Goal: Task Accomplishment & Management: Complete application form

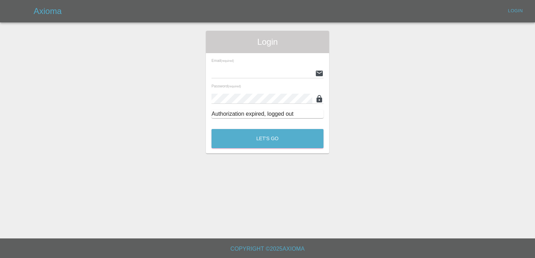
type input "[PERSON_NAME][EMAIL_ADDRESS][PERSON_NAME][DOMAIN_NAME]"
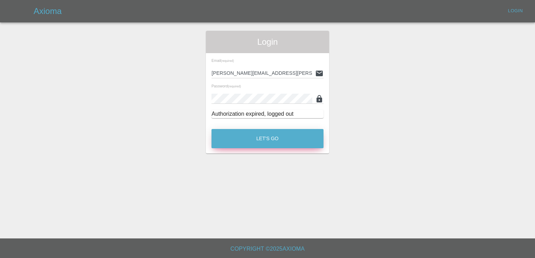
drag, startPoint x: 0, startPoint y: 0, endPoint x: 266, endPoint y: 139, distance: 299.8
click at [266, 139] on button "Let's Go" at bounding box center [267, 138] width 112 height 19
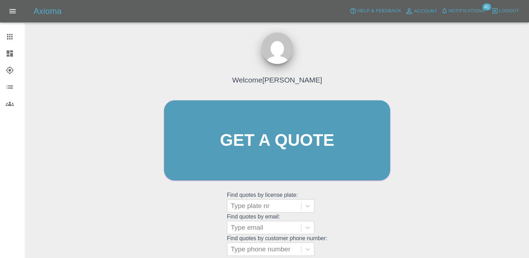
click at [257, 214] on grid "Find quotes by email: Type email" at bounding box center [277, 224] width 100 height 21
click at [257, 207] on div at bounding box center [264, 206] width 67 height 10
paste input "DW25OKO"
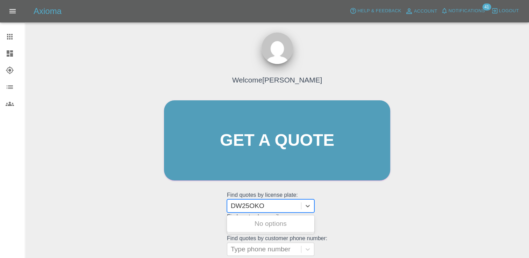
drag, startPoint x: 250, startPoint y: 207, endPoint x: 266, endPoint y: 195, distance: 20.5
click at [250, 207] on input "DW25OKO" at bounding box center [248, 206] width 35 height 8
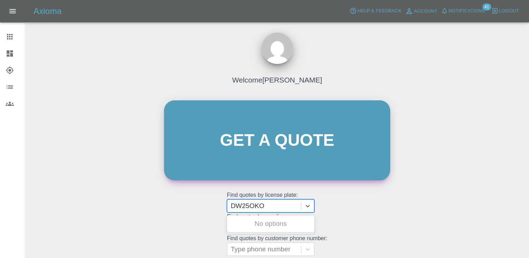
type input "DW25OKO"
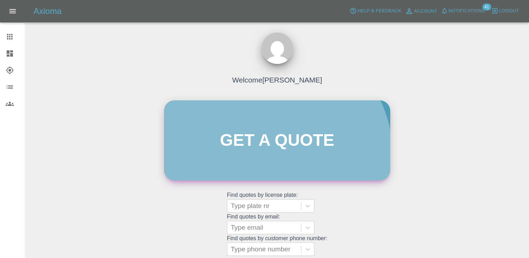
click at [270, 155] on link "Get a quote" at bounding box center [277, 140] width 226 height 80
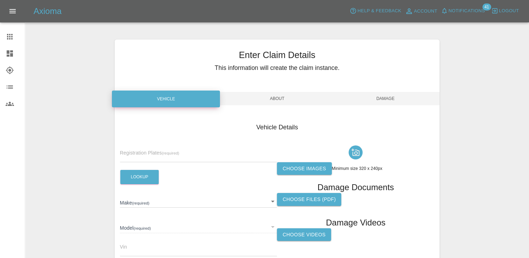
click at [185, 155] on input "text" at bounding box center [198, 157] width 157 height 10
click at [200, 156] on input "text" at bounding box center [198, 157] width 157 height 10
paste input "h7H3Uiu1V6Im"
type input "h7H3Uiu1V6Im"
paste input "DW25OKO"
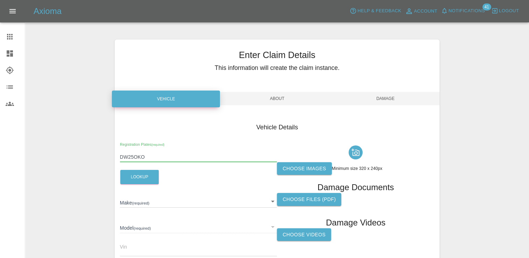
type input "DW25OKO"
click at [137, 183] on button "Lookup" at bounding box center [139, 177] width 38 height 14
click at [100, 160] on div "Enter Claim Details This information will create the claim instance. Vehicle Ab…" at bounding box center [277, 189] width 503 height 316
click at [175, 161] on input "DW25OKO" at bounding box center [198, 157] width 157 height 10
drag, startPoint x: 147, startPoint y: 158, endPoint x: 81, endPoint y: 161, distance: 65.5
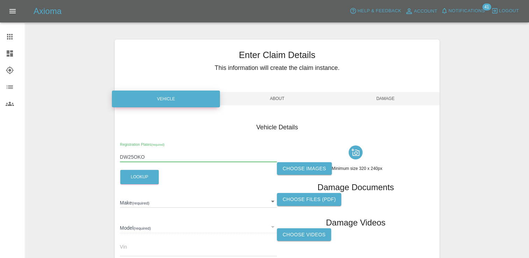
click at [81, 161] on div "Enter Claim Details This information will create the claim instance. Vehicle Ab…" at bounding box center [277, 189] width 503 height 316
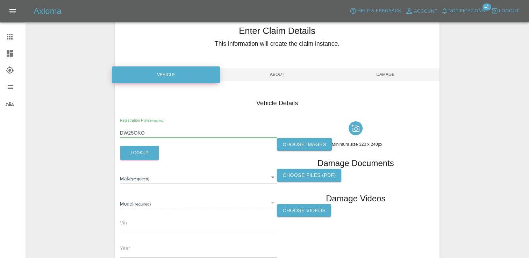
scroll to position [70, 0]
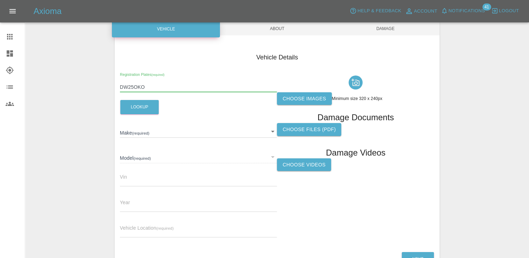
click at [301, 97] on label "Choose images" at bounding box center [304, 98] width 55 height 13
click at [0, 0] on input "Choose images" at bounding box center [0, 0] width 0 height 0
type input "FORD"
type input "CAPRI PREMIUM EXTENDED RANGE"
type input "[US_VEHICLE_IDENTIFICATION_NUMBER]"
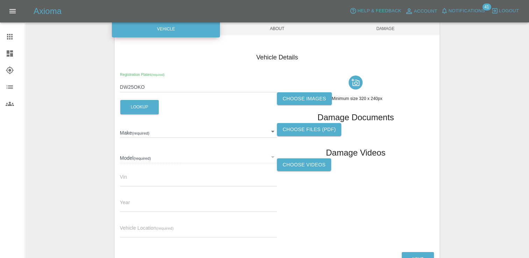
type input "2025"
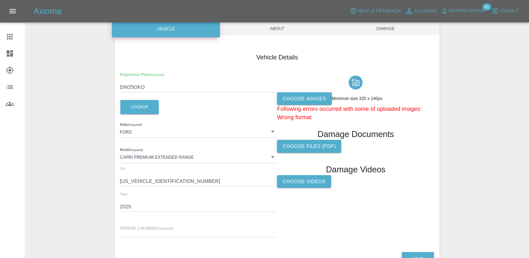
click at [298, 93] on label "Choose images" at bounding box center [304, 98] width 55 height 13
click at [0, 0] on input "Choose images" at bounding box center [0, 0] width 0 height 0
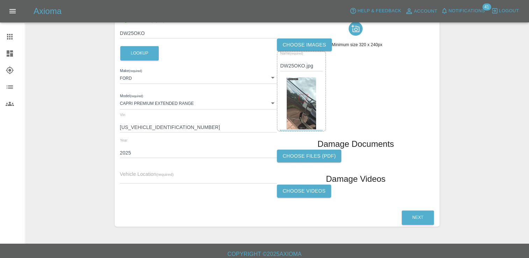
scroll to position [129, 0]
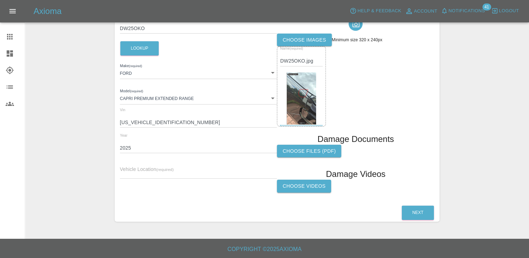
click at [148, 176] on input "text" at bounding box center [198, 174] width 157 height 10
paste input "[STREET_ADDRESS]"
type input "[STREET_ADDRESS]"
click at [418, 211] on button "Next" at bounding box center [418, 213] width 32 height 14
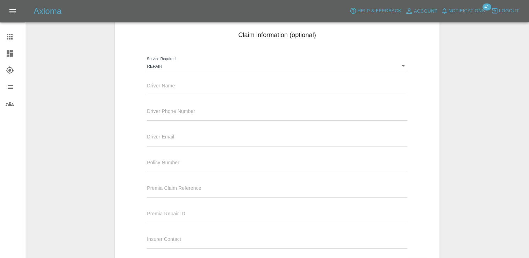
scroll to position [59, 0]
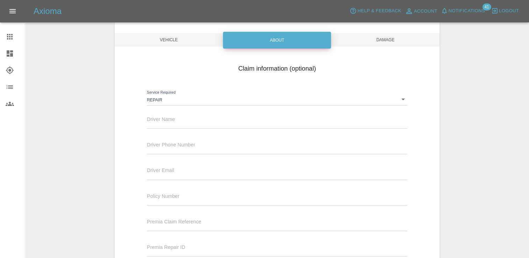
click at [156, 126] on input "text" at bounding box center [277, 124] width 260 height 10
paste input "[PERSON_NAME]"
type input "[PERSON_NAME]"
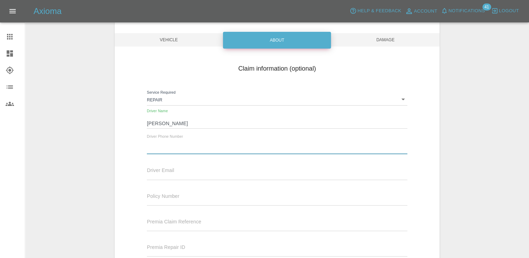
click at [223, 148] on input "text" at bounding box center [277, 149] width 260 height 10
paste input "07411228226"
type input "07411228226"
click at [189, 185] on div "Driver Email" at bounding box center [277, 173] width 271 height 26
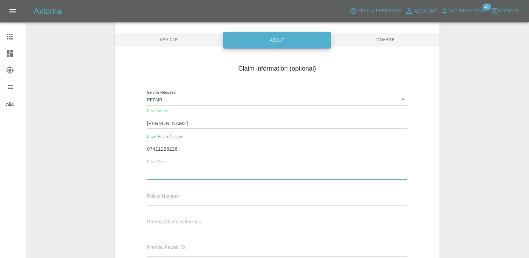
click at [191, 175] on input "text" at bounding box center [277, 175] width 260 height 10
paste input "[EMAIL_ADDRESS][DOMAIN_NAME]"
type input "[EMAIL_ADDRESS][DOMAIN_NAME]"
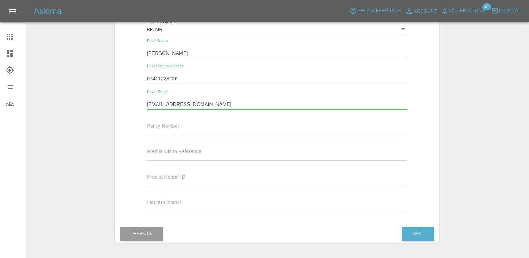
scroll to position [150, 0]
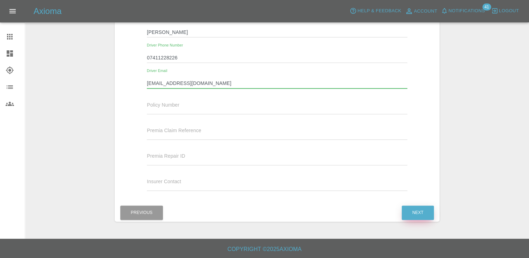
click at [427, 218] on button "Next" at bounding box center [418, 213] width 32 height 14
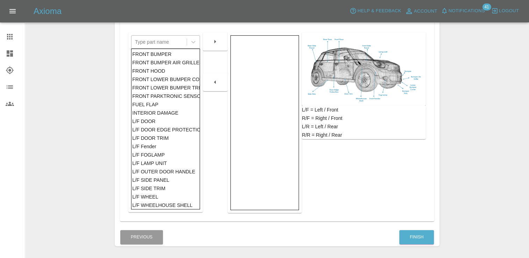
click at [171, 41] on div at bounding box center [159, 42] width 48 height 10
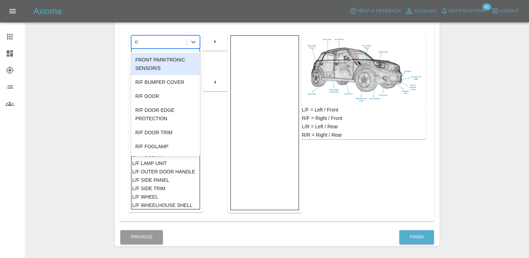
type input "r/f"
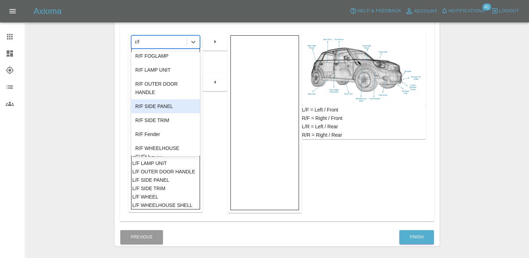
scroll to position [70, 0]
click at [175, 104] on div "R/F SIDE PANEL" at bounding box center [165, 105] width 69 height 14
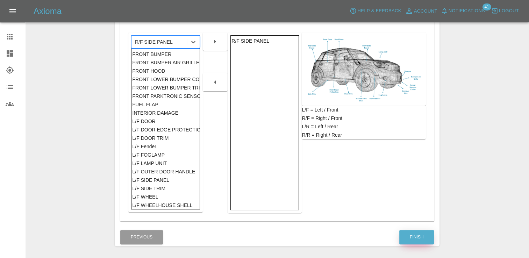
click at [419, 235] on button "Finish" at bounding box center [417, 237] width 35 height 14
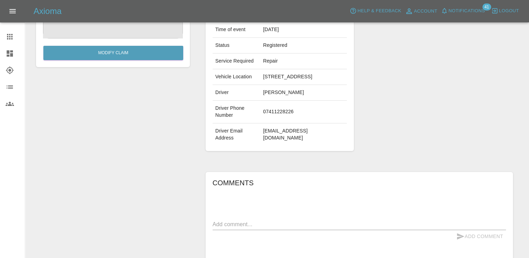
scroll to position [140, 0]
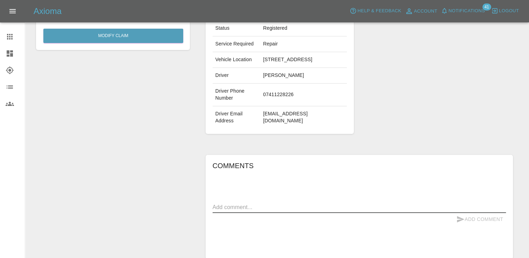
click at [271, 206] on textarea at bounding box center [360, 207] width 294 height 8
type textarea "Small chip in paint on wing."
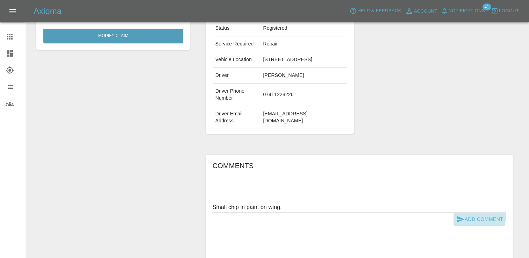
click at [473, 216] on button "Add Comment" at bounding box center [480, 219] width 52 height 13
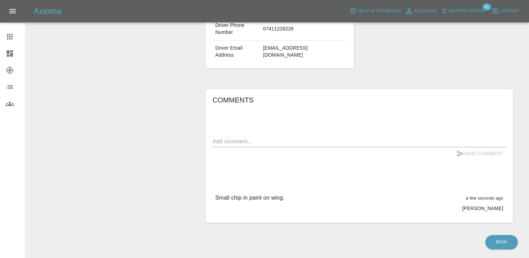
scroll to position [226, 0]
